Goal: Task Accomplishment & Management: Use online tool/utility

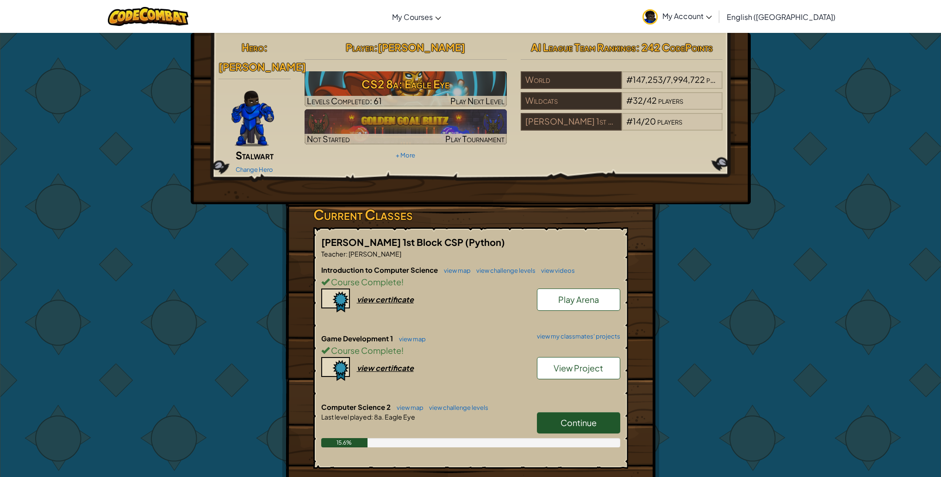
click at [604, 412] on link "Continue" at bounding box center [578, 422] width 83 height 21
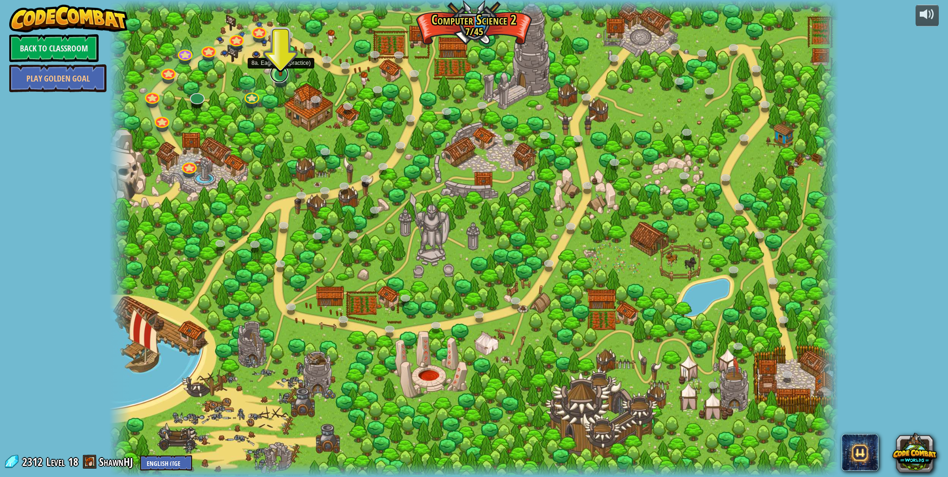
click at [275, 78] on link at bounding box center [279, 73] width 19 height 19
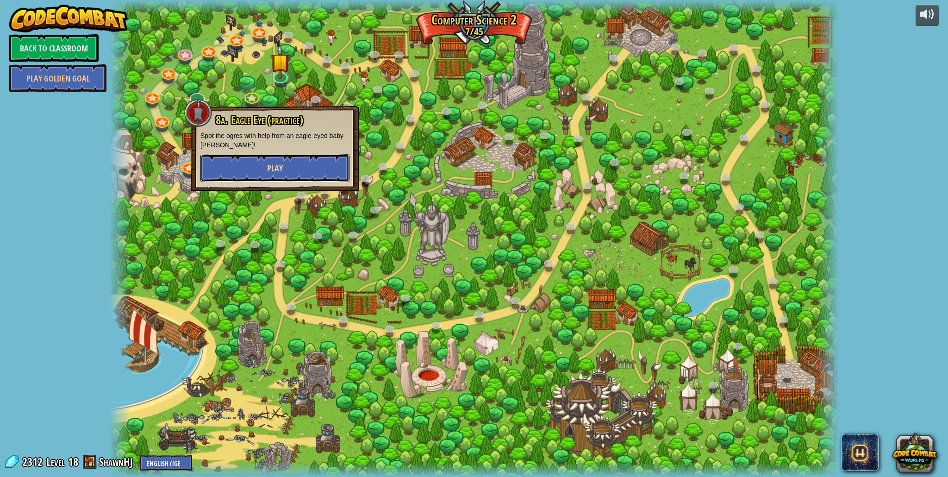
click at [290, 173] on button "Play" at bounding box center [274, 168] width 149 height 28
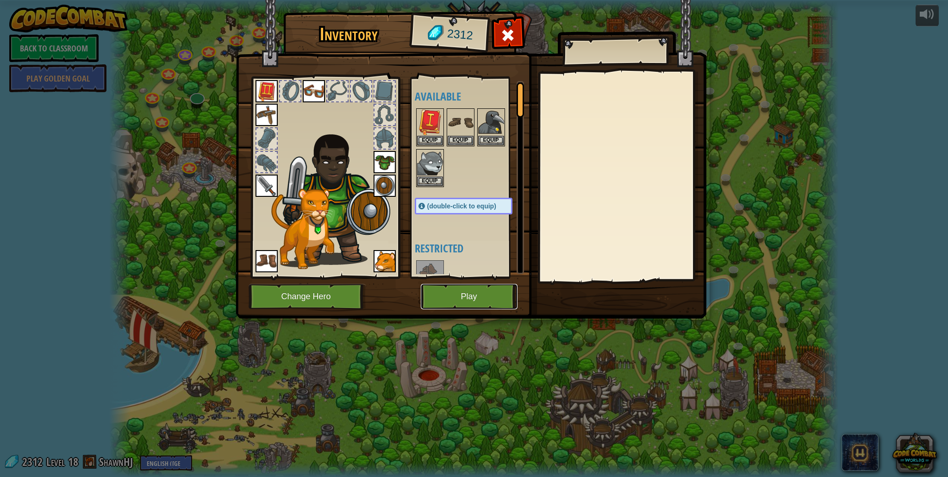
click at [466, 304] on button "Play" at bounding box center [469, 296] width 97 height 25
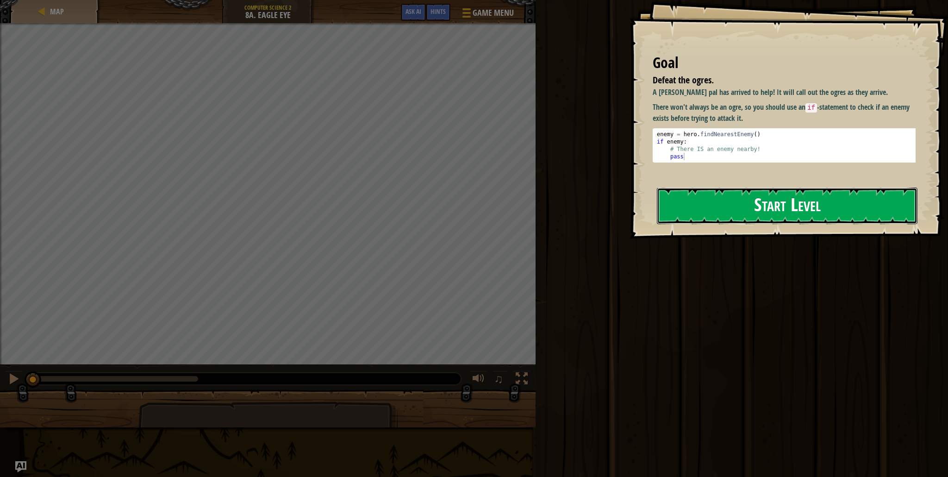
click at [698, 199] on button "Start Level" at bounding box center [787, 205] width 261 height 37
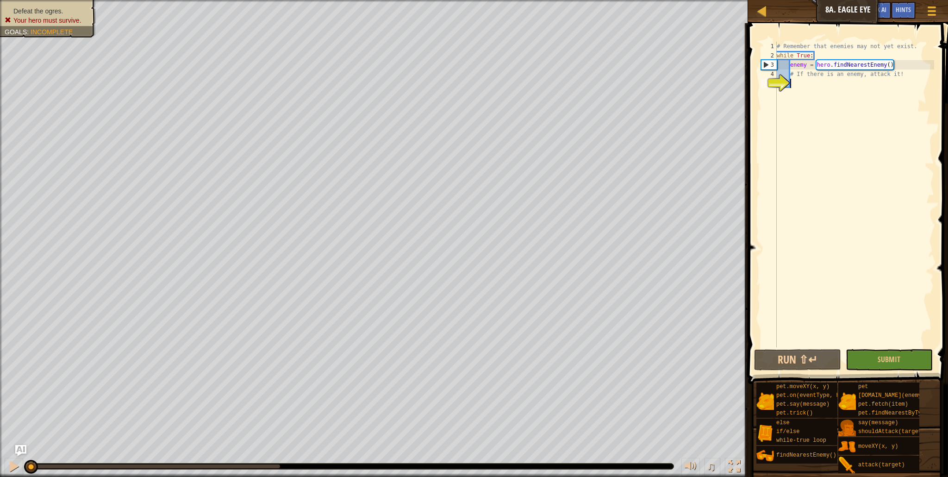
click at [830, 88] on div "# Remember that enemies may not yet exist. while True : enemy = hero . findNear…" at bounding box center [854, 204] width 159 height 324
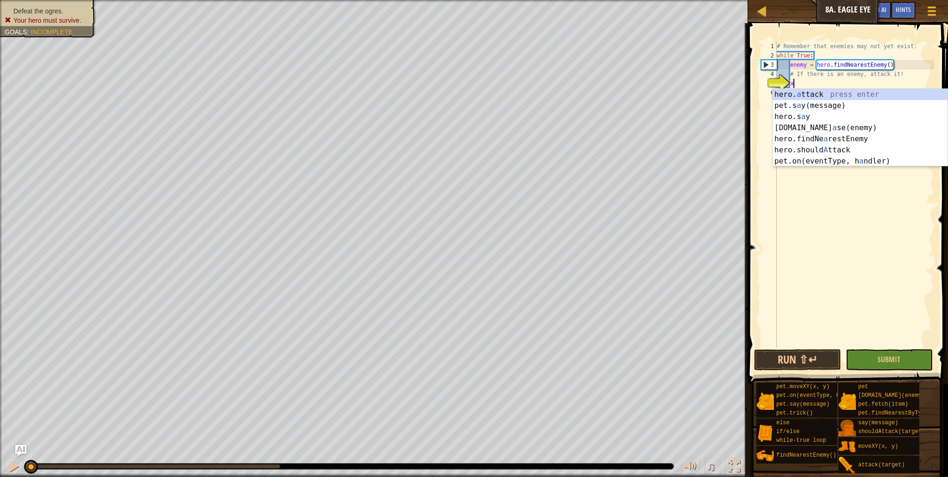
scroll to position [4, 1]
click at [815, 89] on div "hero. a ttack press enter pet.s a y(message) press enter hero.s a y press enter…" at bounding box center [859, 139] width 175 height 100
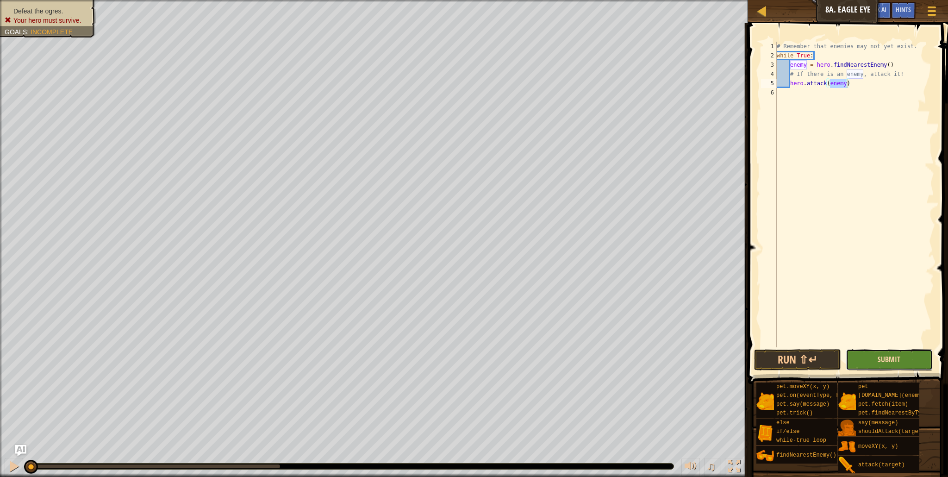
click at [898, 360] on span "Submit" at bounding box center [888, 359] width 23 height 10
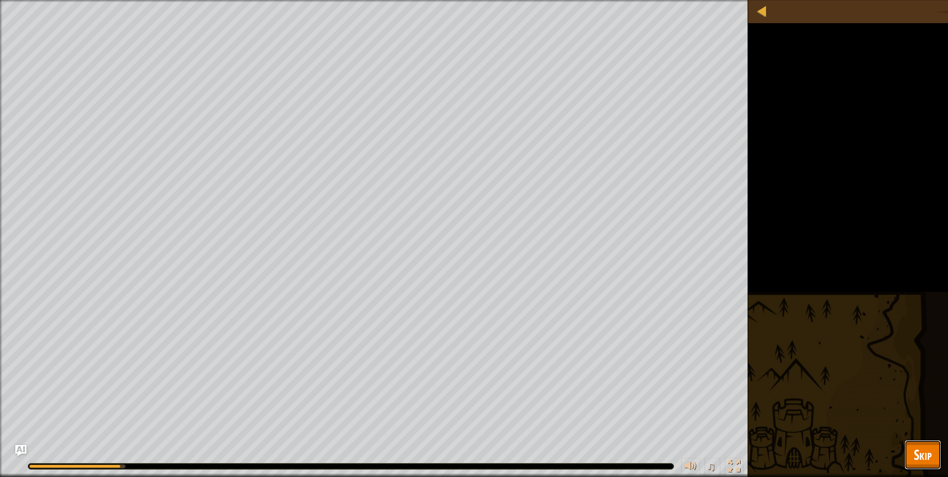
click at [928, 452] on span "Skip" at bounding box center [922, 454] width 18 height 19
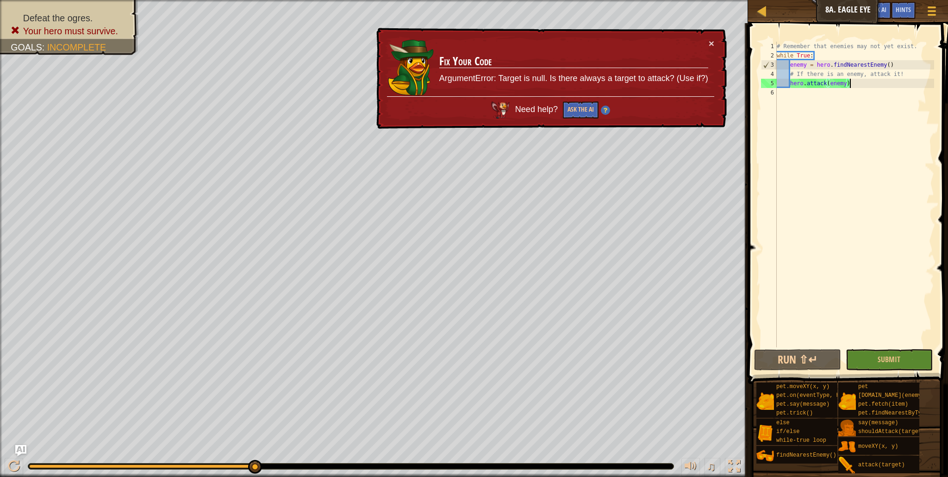
click at [853, 84] on div "# Remember that enemies may not yet exist. while True : enemy = hero . findNear…" at bounding box center [854, 204] width 159 height 324
click at [819, 65] on div "# Remember that enemies may not yet exist. while True : enemy = hero . findNear…" at bounding box center [854, 204] width 159 height 324
click at [792, 62] on div "# Remember that enemies may not yet exist. while True : enemy = hero . findNear…" at bounding box center [854, 204] width 159 height 324
click at [792, 84] on div "# Remember that enemies may not yet exist. while True : enemy = hero . findNear…" at bounding box center [854, 204] width 159 height 324
type textarea "hero.attack(enemy)"
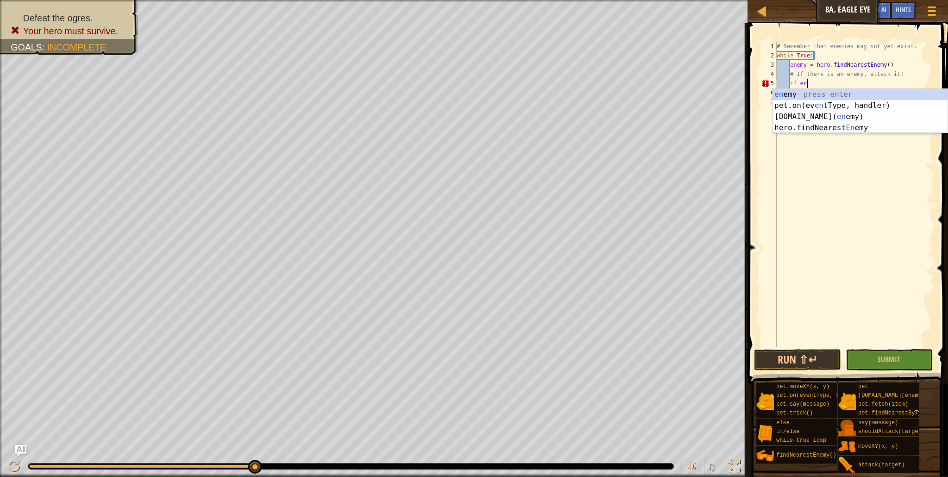
scroll to position [4, 2]
click at [823, 96] on div "ene my press enter [DOMAIN_NAME][PERSON_NAME]( ene my) press enter hero.findNea…" at bounding box center [859, 122] width 175 height 67
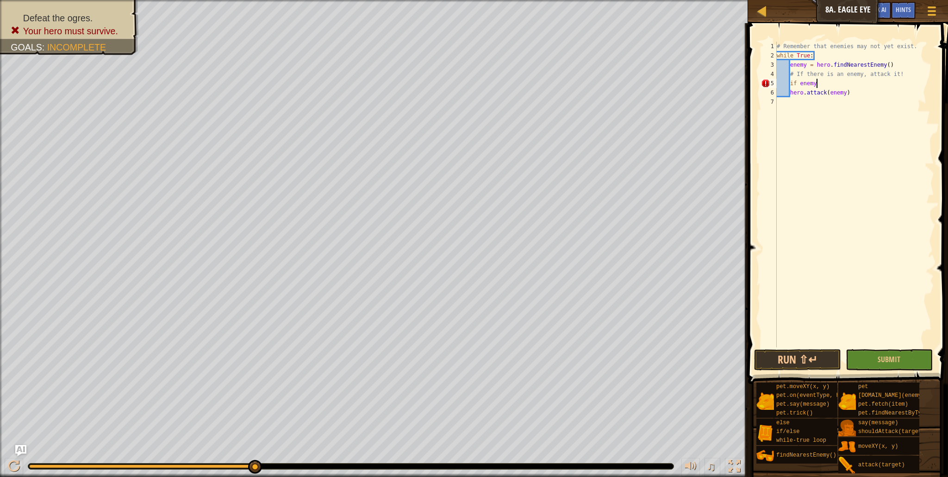
click at [791, 92] on div "# Remember that enemies may not yet exist. while True : enemy = hero . findNear…" at bounding box center [854, 204] width 159 height 324
click at [823, 79] on div "# Remember that enemies may not yet exist. while True : enemy = hero . findNear…" at bounding box center [854, 204] width 159 height 324
click at [818, 94] on div "# Remember that enemies may not yet exist. while True : enemy = hero . findNear…" at bounding box center [854, 204] width 159 height 324
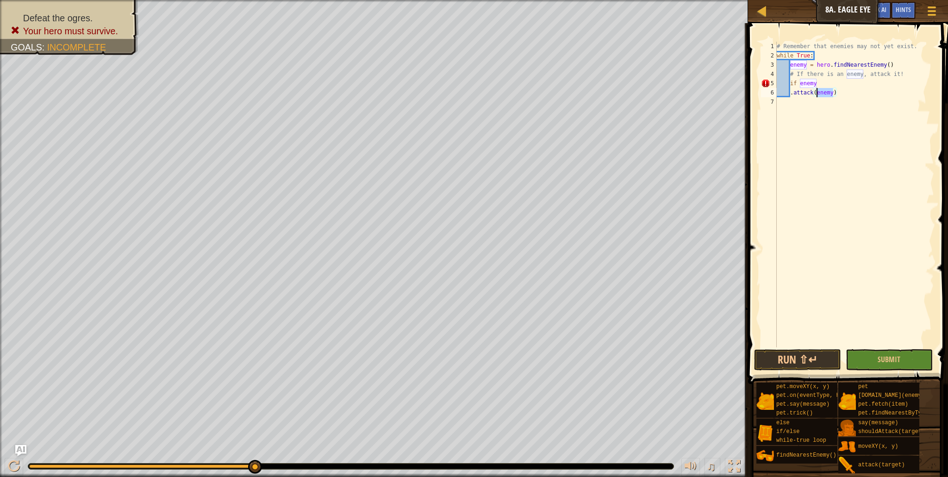
type textarea ".attack(enemy)"
click at [825, 83] on div "# Remember that enemies may not yet exist. while True : enemy = hero . findNear…" at bounding box center [854, 204] width 159 height 324
type textarea "i"
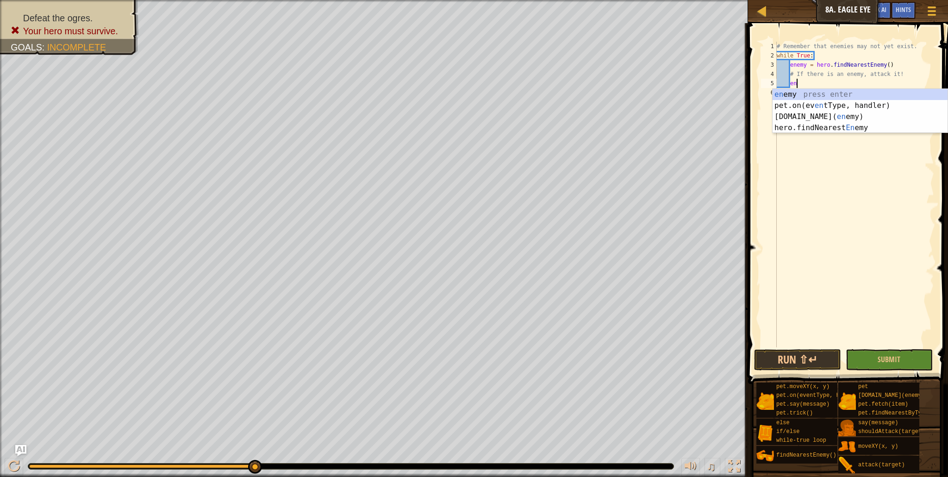
scroll to position [4, 1]
type textarea "e"
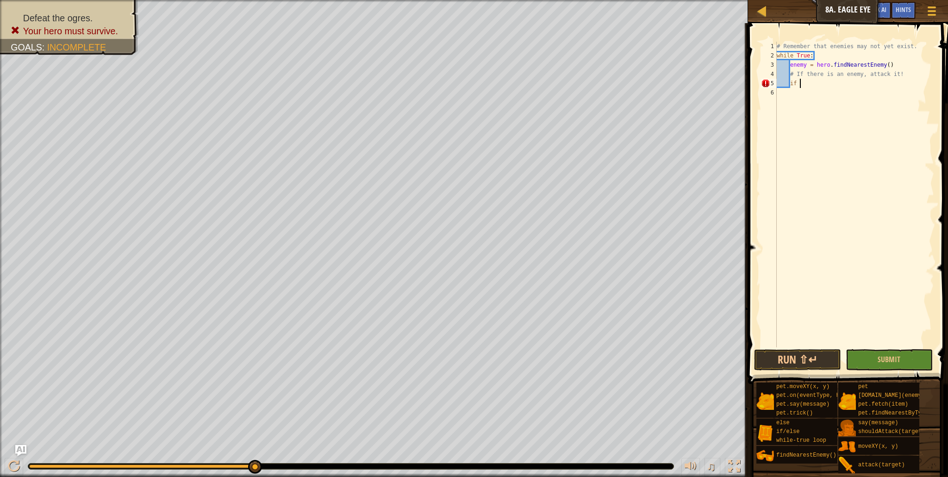
scroll to position [4, 1]
click at [831, 94] on div "if /else press enter" at bounding box center [859, 105] width 175 height 33
type textarea "if enemy:"
click at [814, 95] on div "# Remember that enemies may not yet exist. while True : enemy = hero . findNear…" at bounding box center [854, 204] width 159 height 324
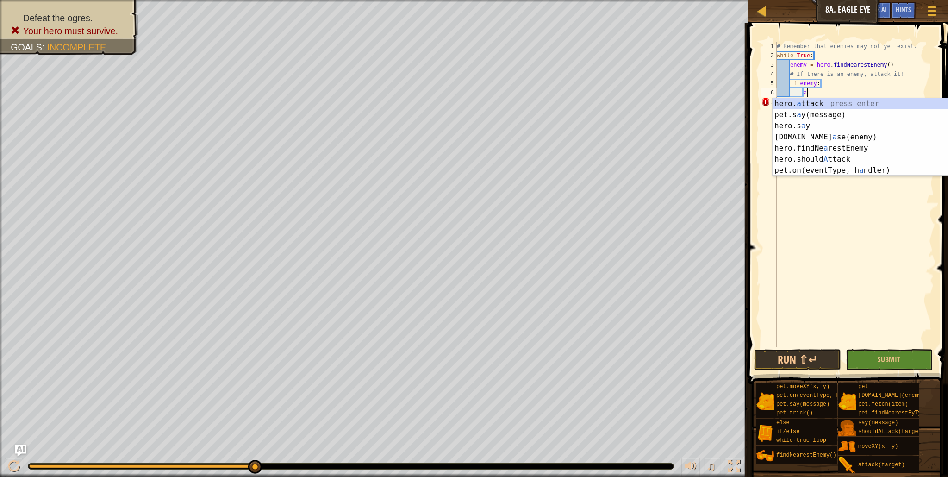
scroll to position [4, 2]
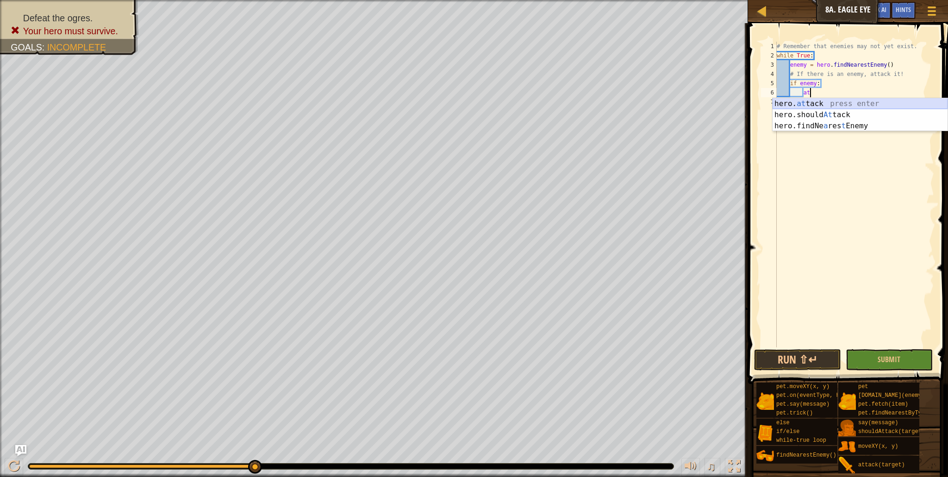
click at [815, 105] on div "hero. at tack press enter hero.should At tack press enter hero.findNe a res t E…" at bounding box center [859, 126] width 175 height 56
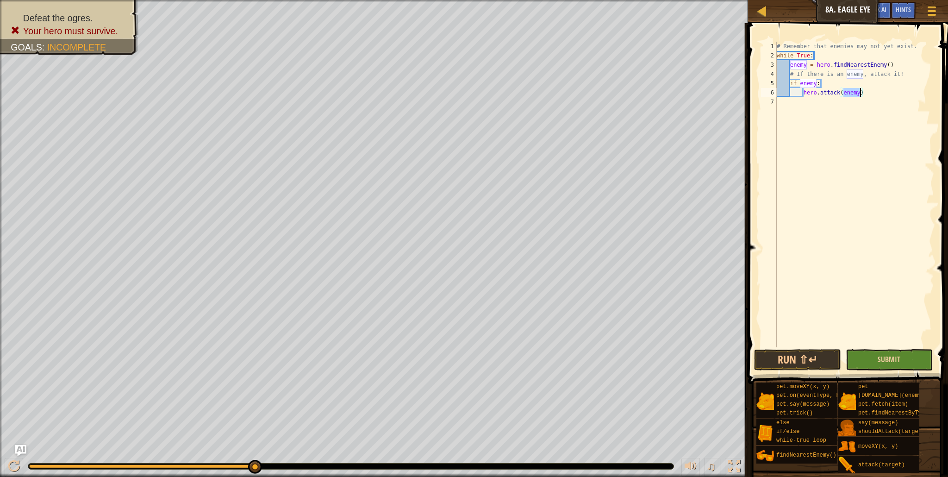
type textarea "hero.attack(enemy)"
click at [914, 355] on button "Submit" at bounding box center [888, 359] width 87 height 21
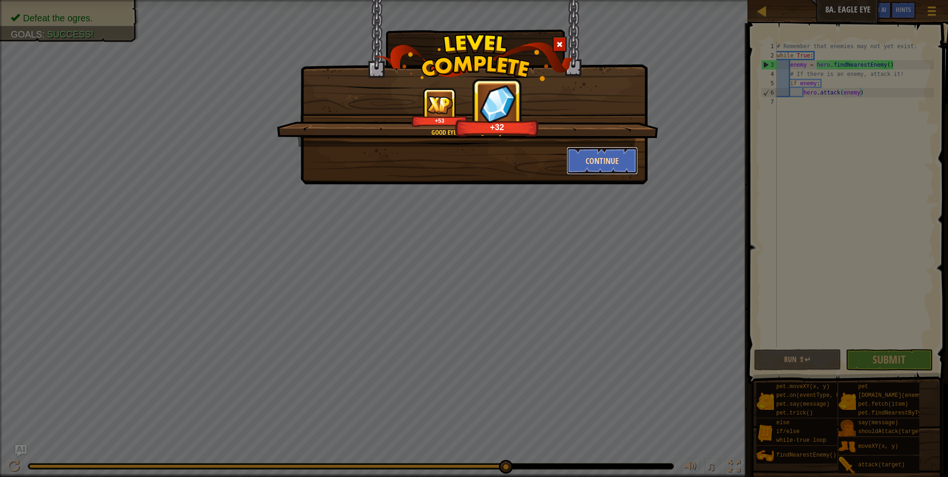
click at [605, 158] on button "Continue" at bounding box center [602, 161] width 72 height 28
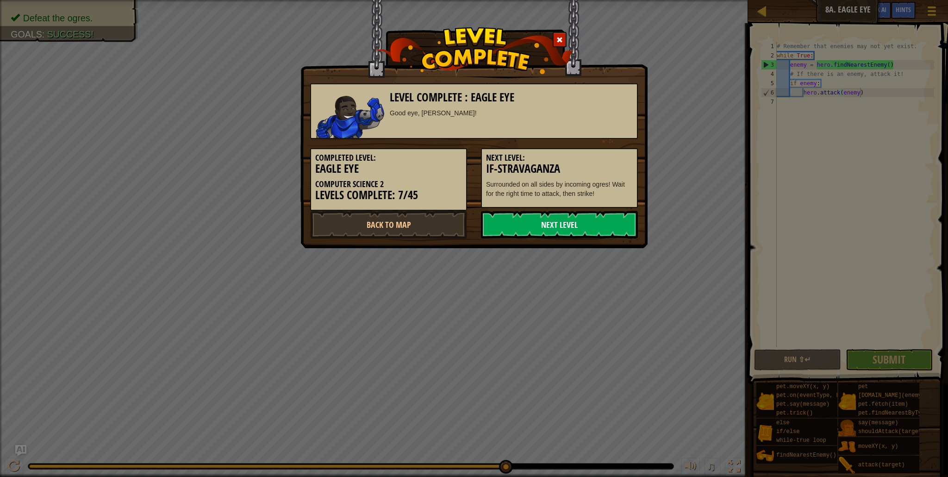
click at [570, 224] on link "Next Level" at bounding box center [559, 225] width 157 height 28
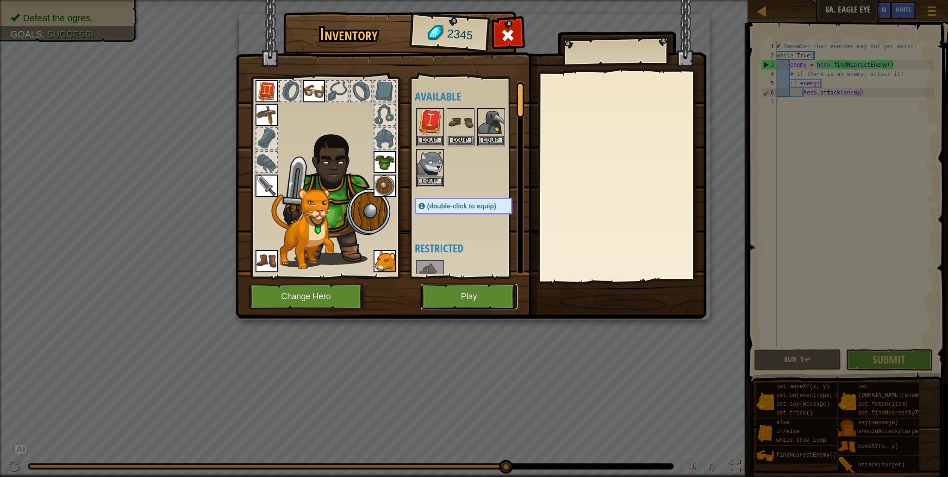
click at [483, 288] on button "Play" at bounding box center [469, 296] width 97 height 25
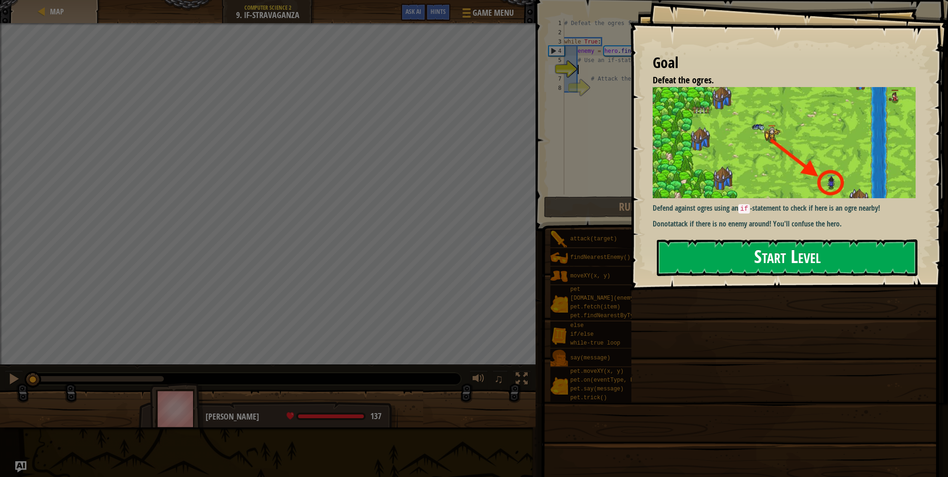
click at [800, 257] on button "Start Level" at bounding box center [787, 257] width 261 height 37
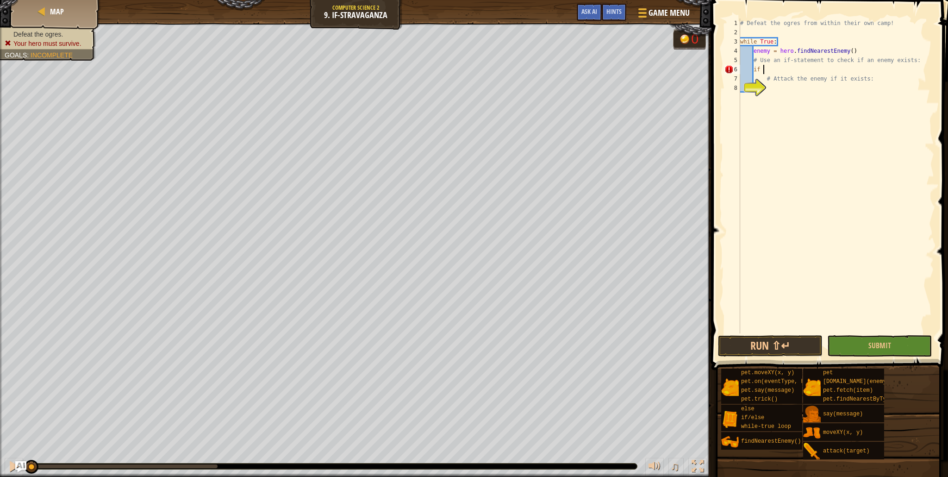
scroll to position [4, 1]
click at [794, 80] on div "if /else press enter" at bounding box center [838, 91] width 175 height 33
click at [787, 83] on div "# Defeat the ogres from within their own camp! while True : enemy = hero . find…" at bounding box center [836, 185] width 196 height 333
type textarea "# Attack the enemy if it exists:"
click at [785, 80] on div "# Defeat the ogres from within their own camp! while True : enemy = hero . find…" at bounding box center [836, 185] width 196 height 333
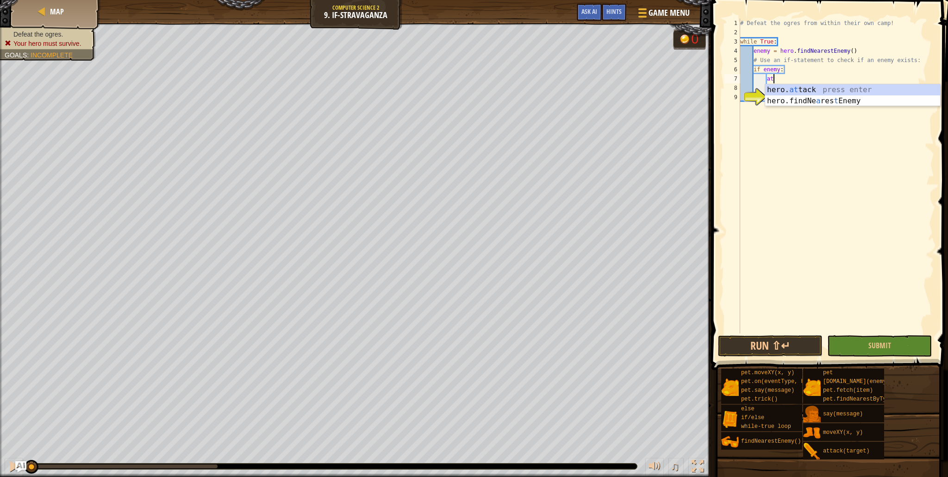
scroll to position [4, 2]
click at [830, 89] on div "hero. at tack press enter hero.findNe a res t Enemy press enter" at bounding box center [852, 106] width 175 height 44
type textarea "hero.attack(enemy)"
click at [900, 344] on button "Submit" at bounding box center [879, 345] width 105 height 21
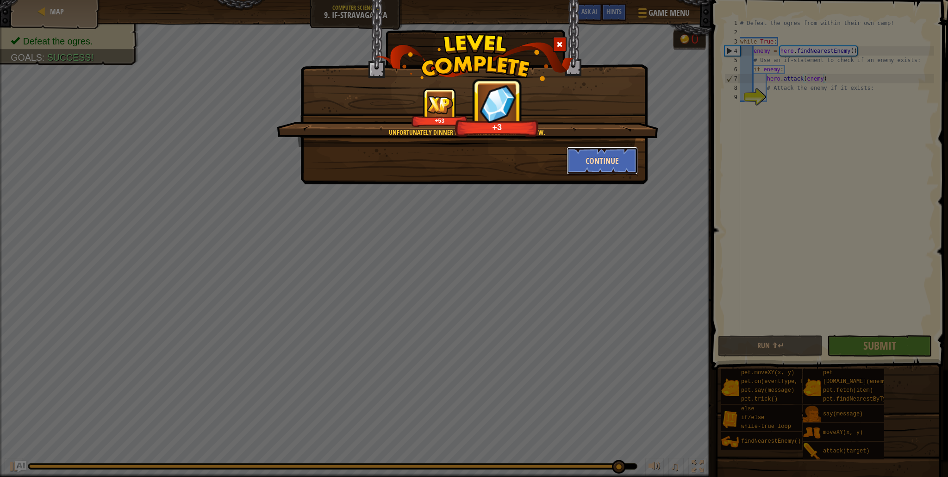
click at [606, 157] on button "Continue" at bounding box center [602, 161] width 72 height 28
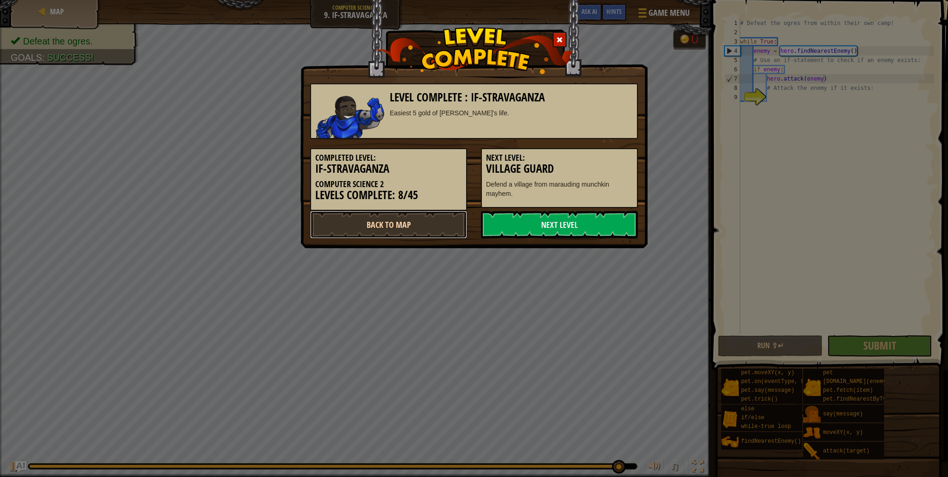
click at [441, 224] on link "Back to Map" at bounding box center [388, 225] width 157 height 28
